Goal: Task Accomplishment & Management: Use online tool/utility

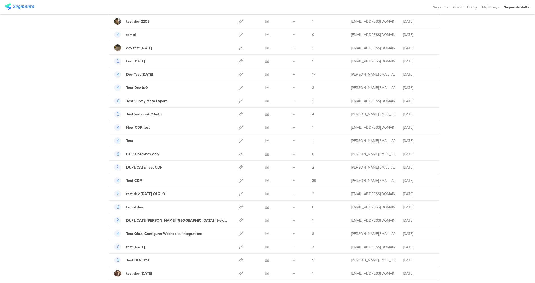
scroll to position [278, 0]
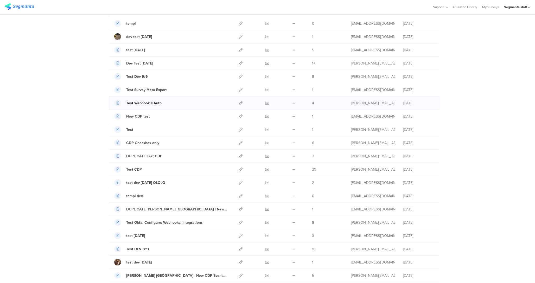
click at [147, 102] on div "Test Webhook OAuth" at bounding box center [143, 102] width 35 height 5
click at [240, 101] on icon at bounding box center [241, 103] width 4 height 4
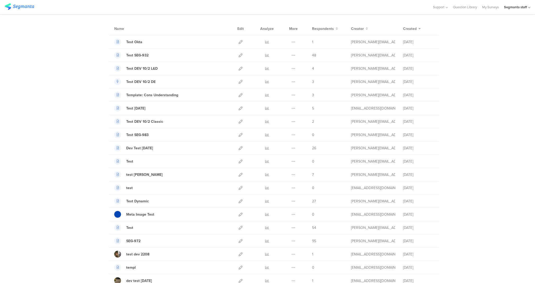
scroll to position [0, 0]
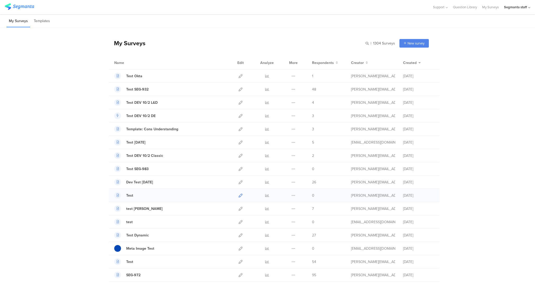
click at [241, 195] on icon at bounding box center [241, 196] width 4 height 4
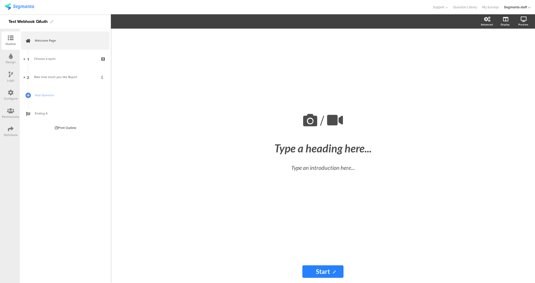
click at [12, 97] on div "Configure" at bounding box center [11, 98] width 14 height 5
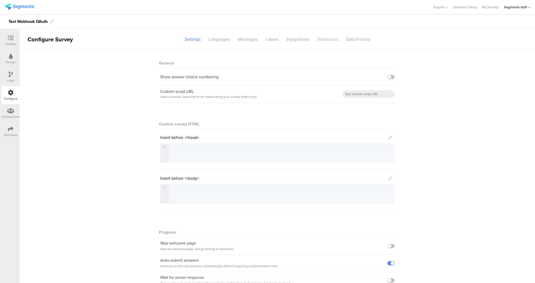
click at [325, 41] on div "Webhooks" at bounding box center [328, 39] width 29 height 9
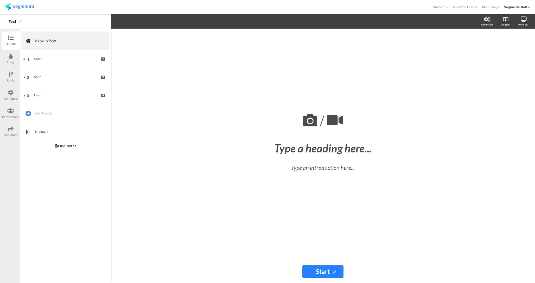
click at [8, 93] on icon at bounding box center [11, 93] width 6 height 6
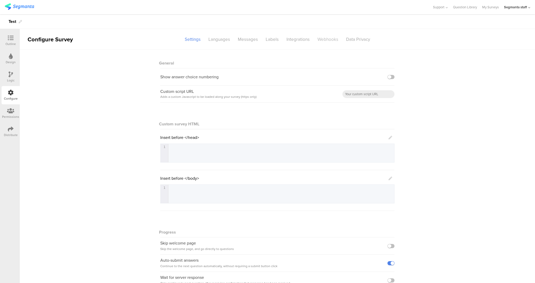
click at [334, 40] on div "Webhooks" at bounding box center [328, 39] width 29 height 9
